Goal: Task Accomplishment & Management: Complete application form

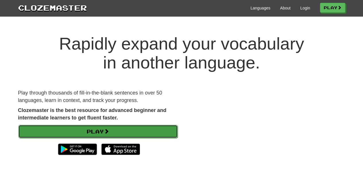
click at [126, 129] on link "Play" at bounding box center [97, 131] width 159 height 13
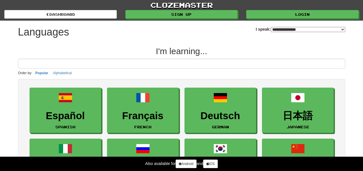
select select "*******"
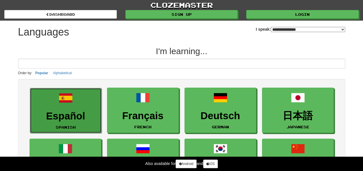
click at [87, 107] on link "Español Spanish" at bounding box center [66, 111] width 72 height 46
